Goal: Information Seeking & Learning: Learn about a topic

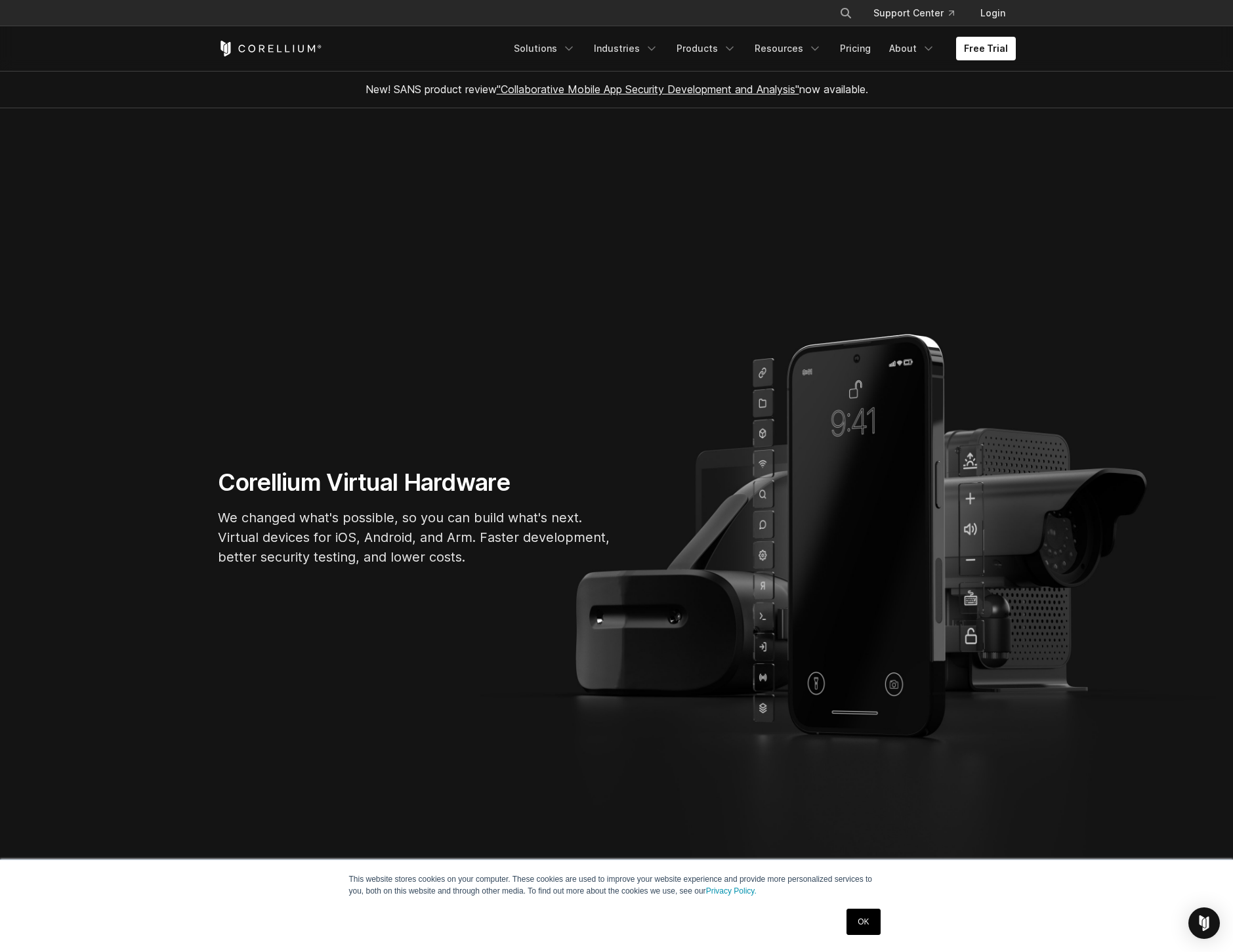
click at [873, 925] on link "OK" at bounding box center [863, 922] width 33 height 26
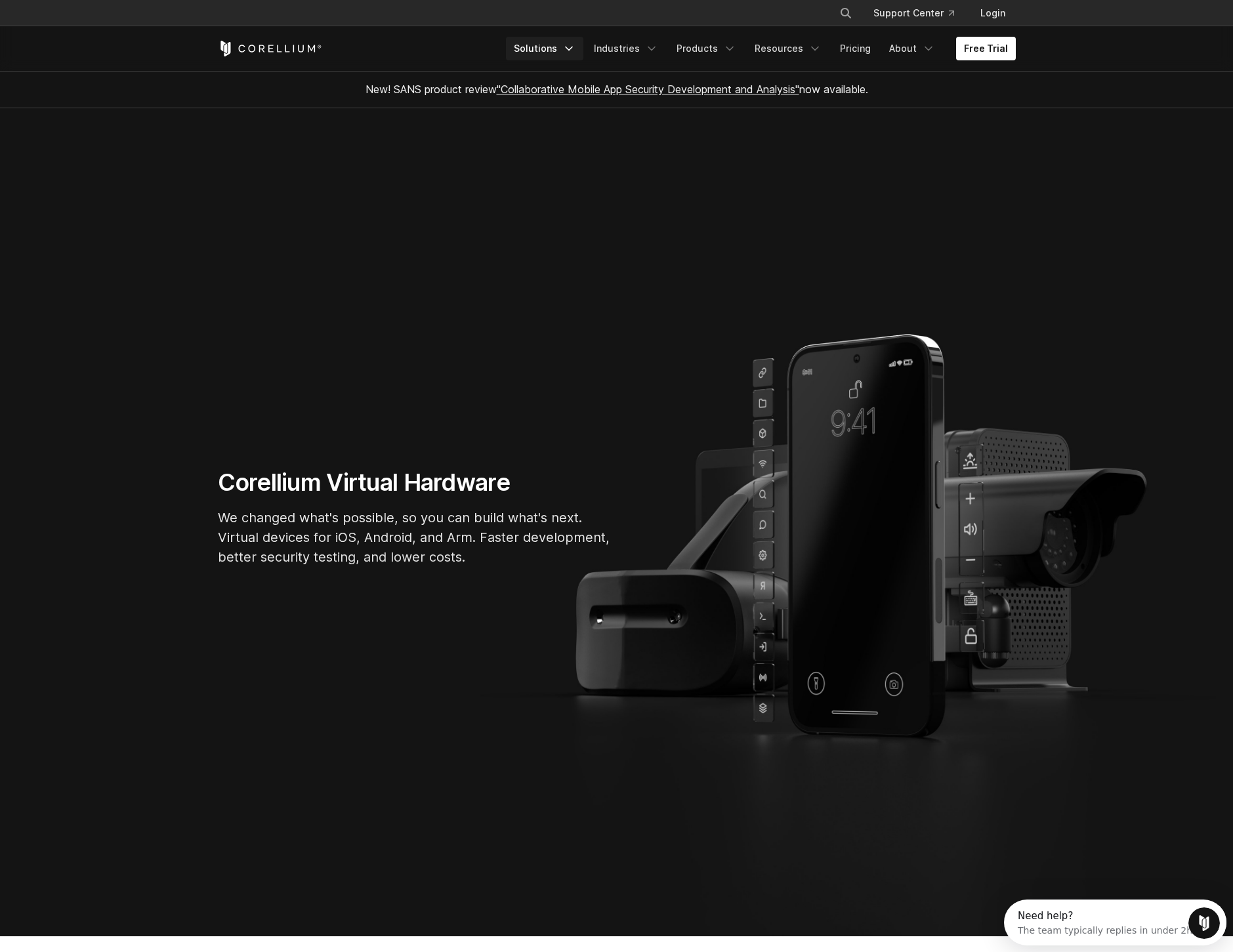
click at [554, 47] on link "Solutions" at bounding box center [545, 48] width 77 height 24
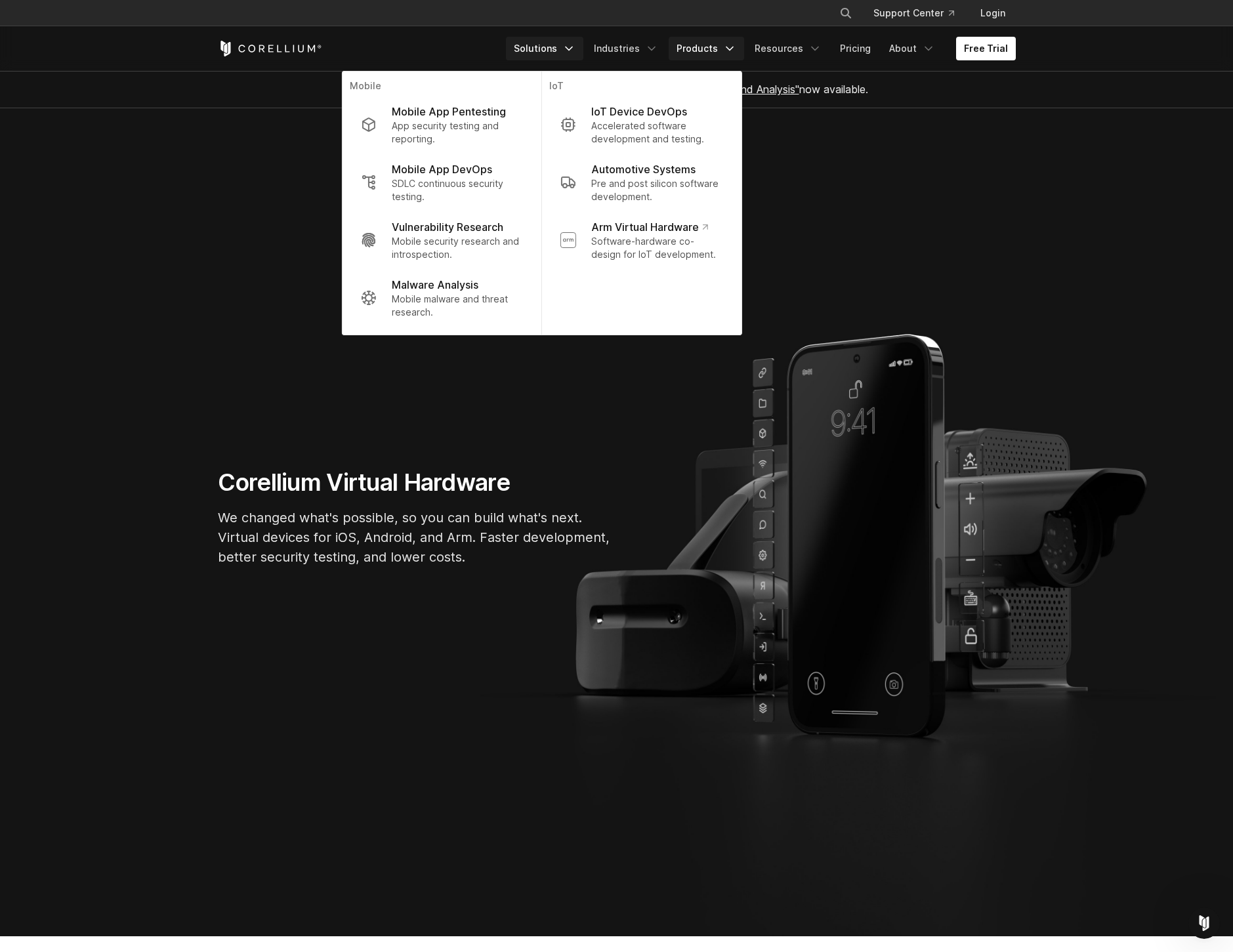
click at [693, 48] on link "Products" at bounding box center [707, 48] width 76 height 24
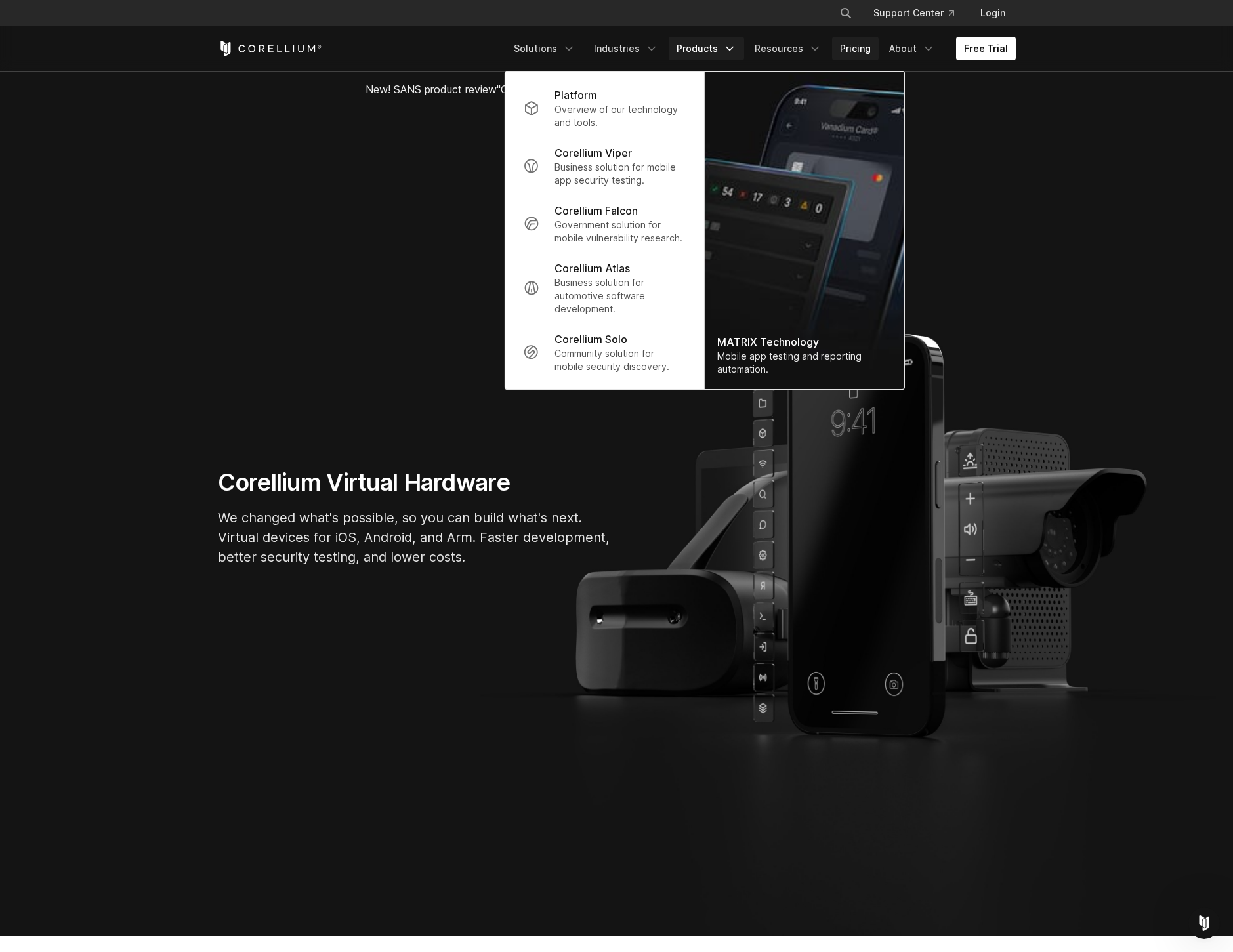
click at [849, 48] on link "Pricing" at bounding box center [855, 48] width 46 height 24
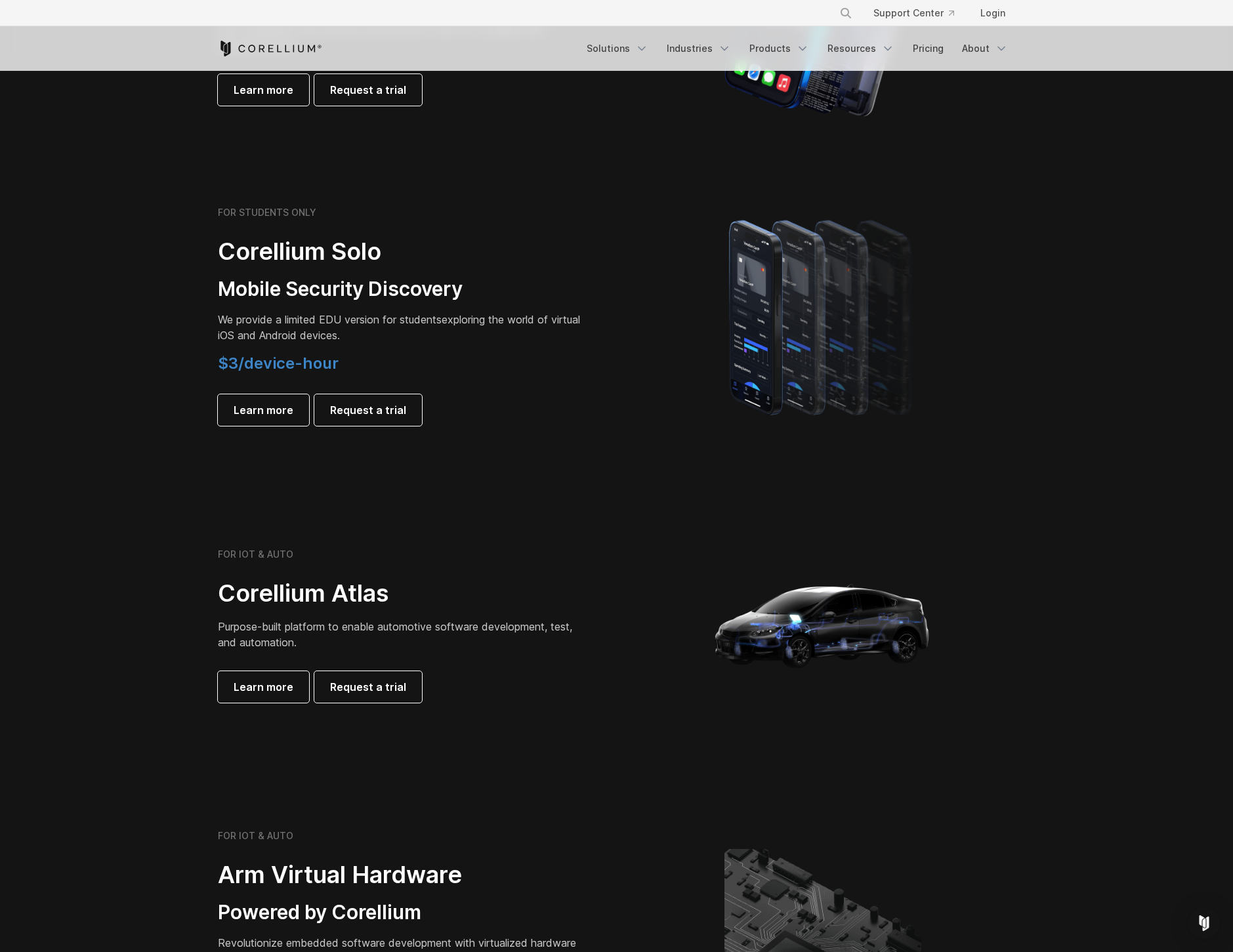
scroll to position [1197, 0]
